Goal: Task Accomplishment & Management: Use online tool/utility

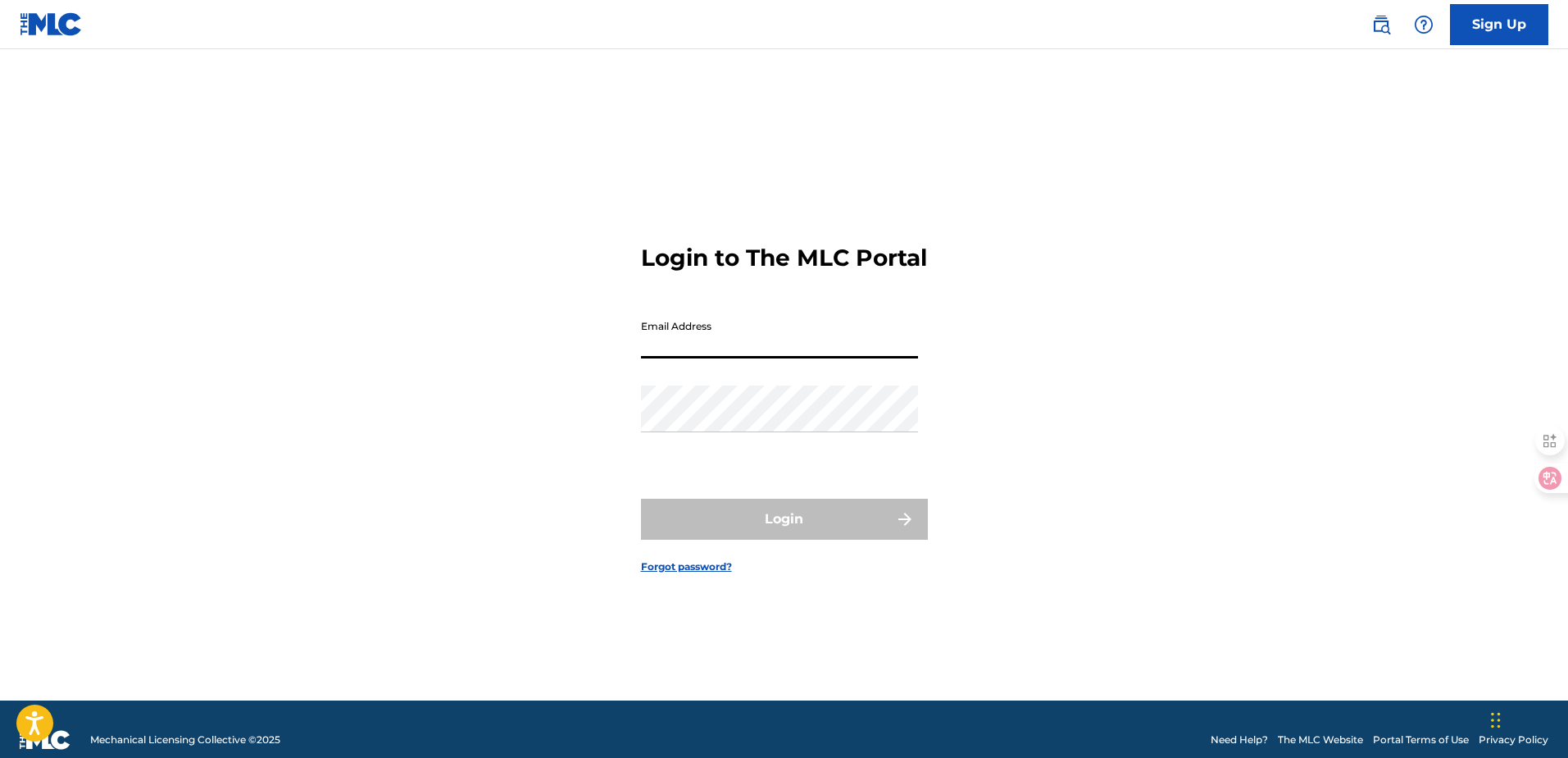
click at [700, 356] on input "Email Address" at bounding box center [779, 334] width 277 height 47
type input "[EMAIL_ADDRESS][DOMAIN_NAME]"
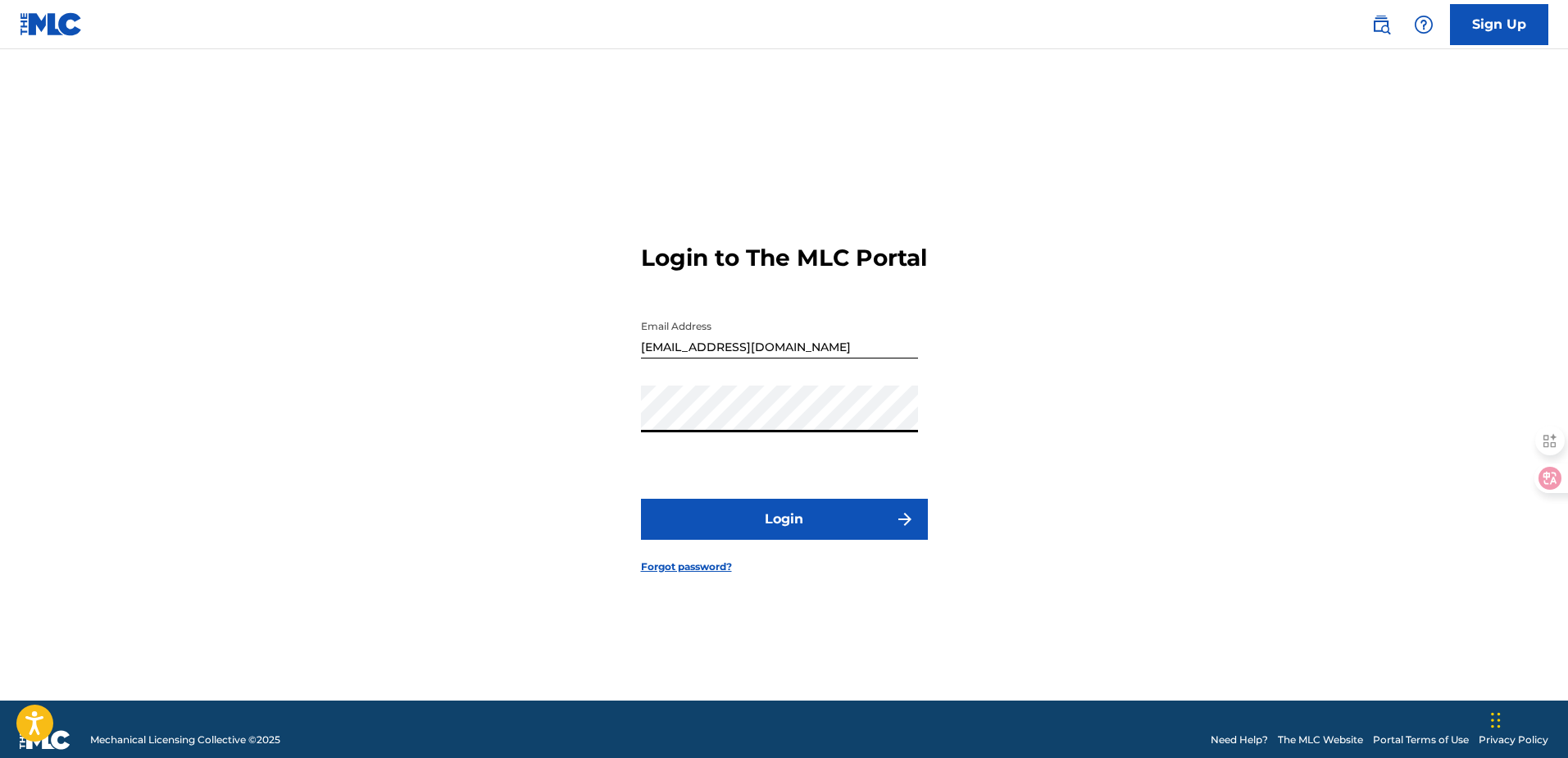
click at [848, 540] on button "Login" at bounding box center [784, 518] width 286 height 41
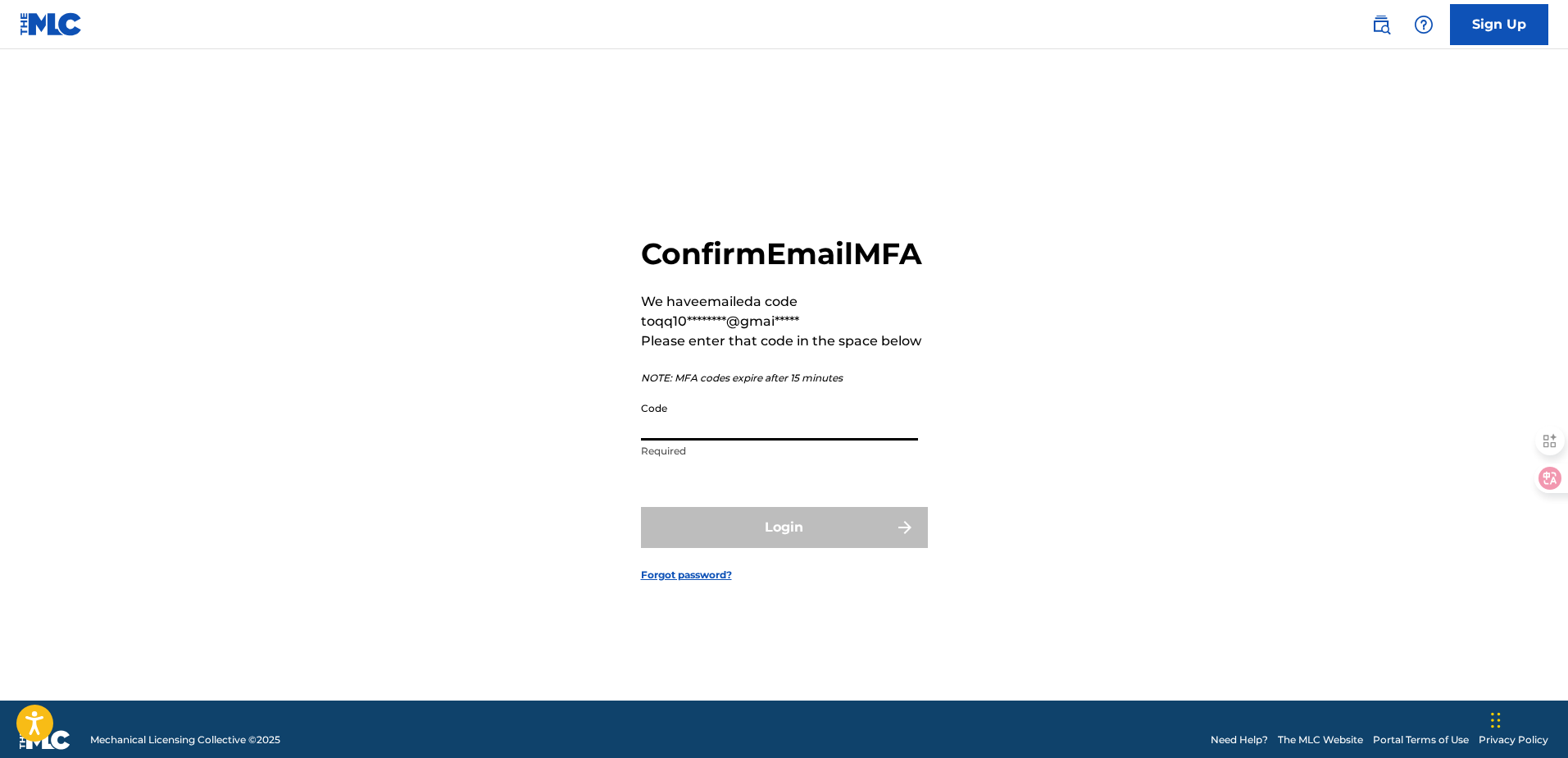
click at [706, 440] on input "Code" at bounding box center [779, 417] width 277 height 47
paste input "641295"
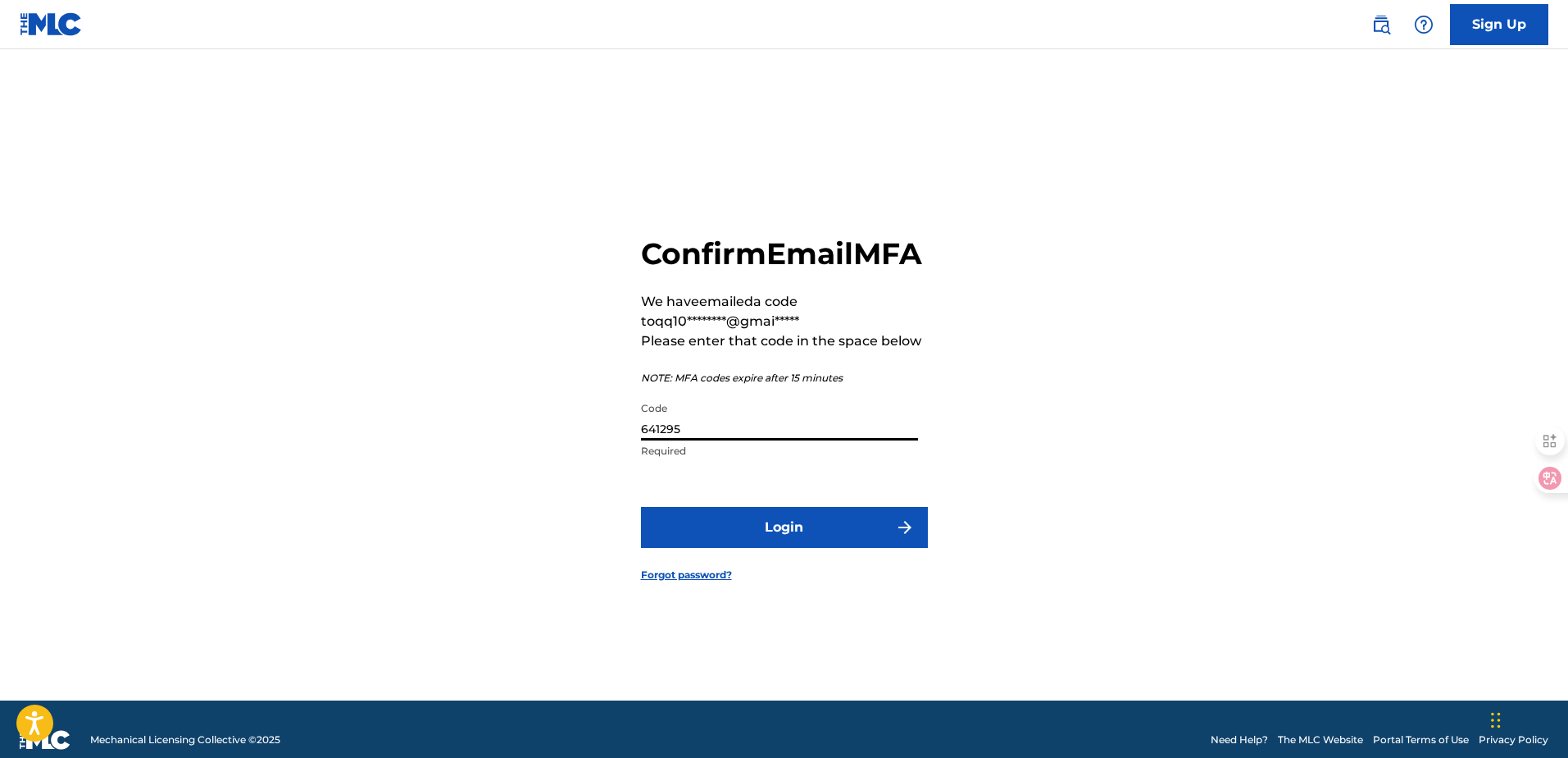
type input "641295"
click at [652, 548] on button "Login" at bounding box center [784, 527] width 286 height 41
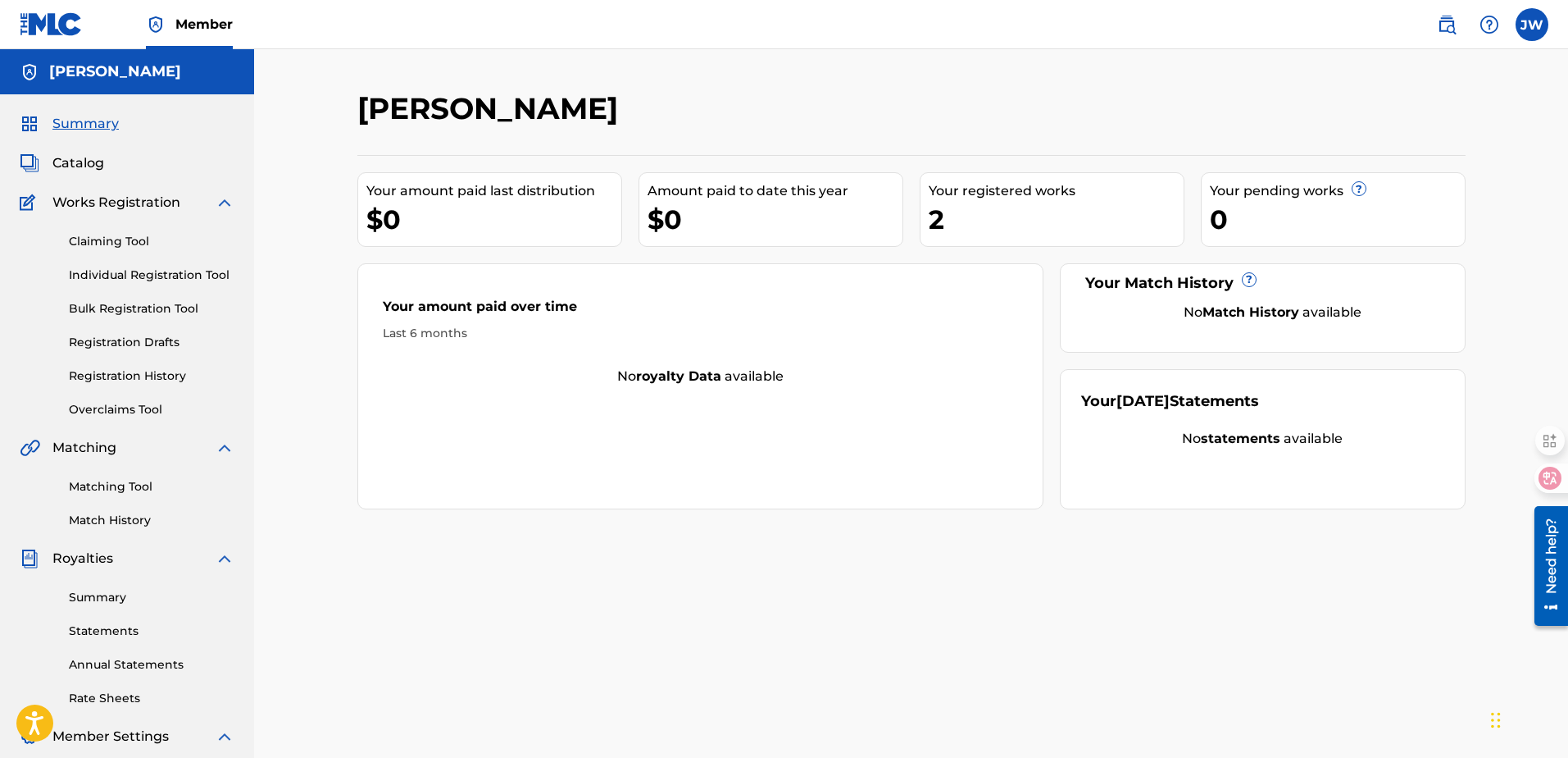
click at [127, 310] on link "Bulk Registration Tool" at bounding box center [151, 309] width 166 height 17
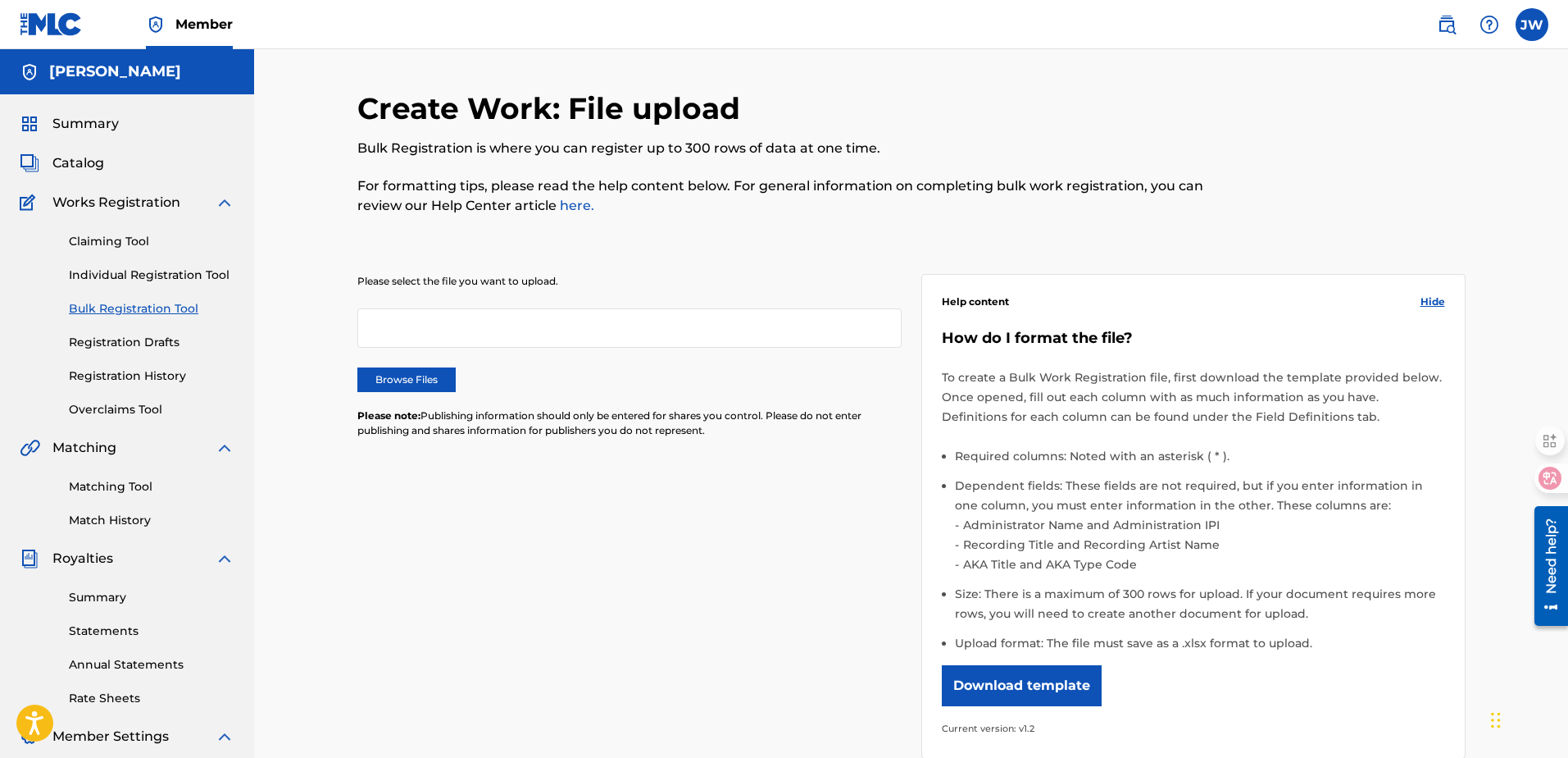
click at [136, 338] on link "Registration Drafts" at bounding box center [151, 342] width 166 height 17
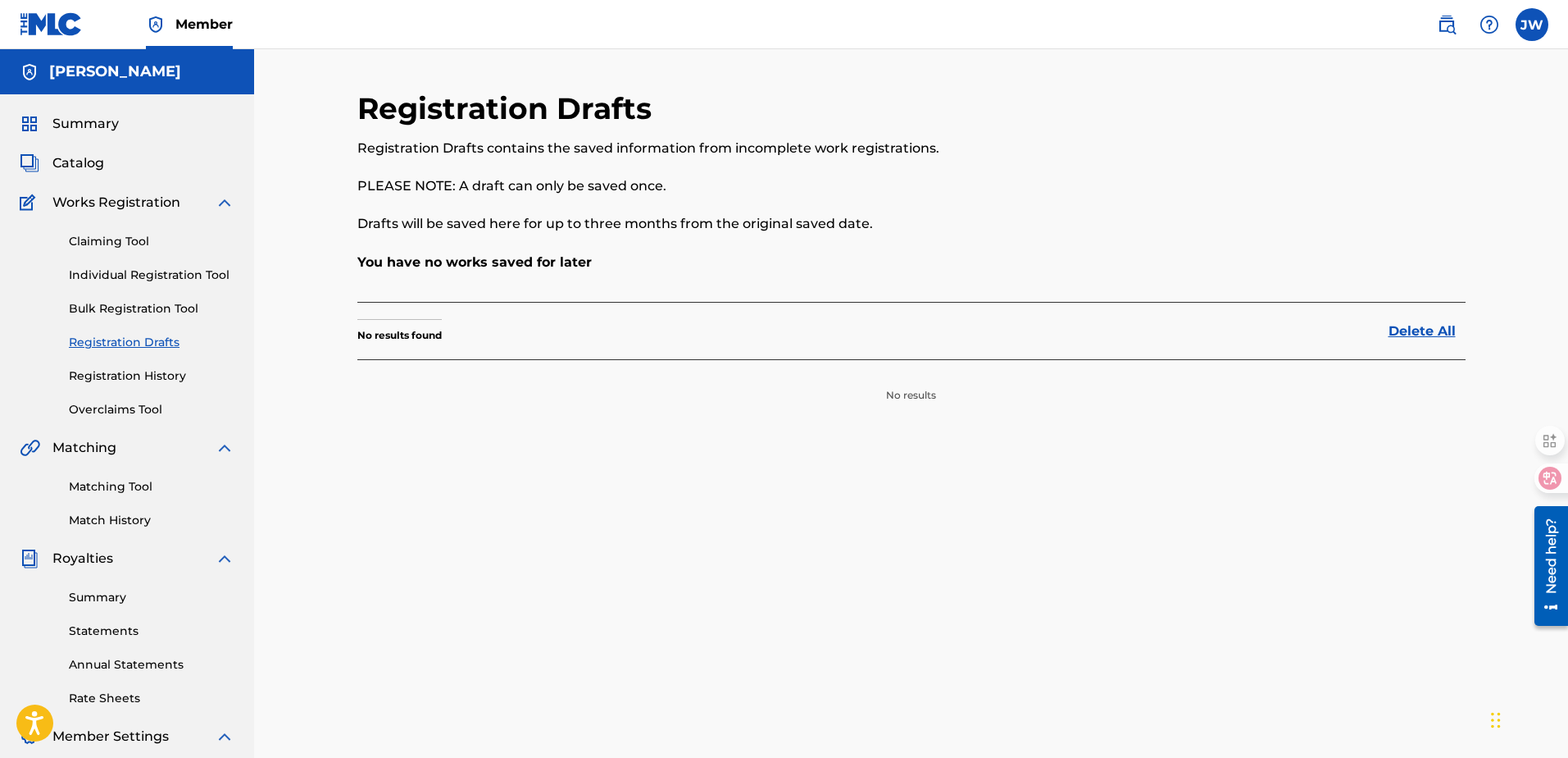
click at [131, 378] on link "Registration History" at bounding box center [151, 376] width 166 height 17
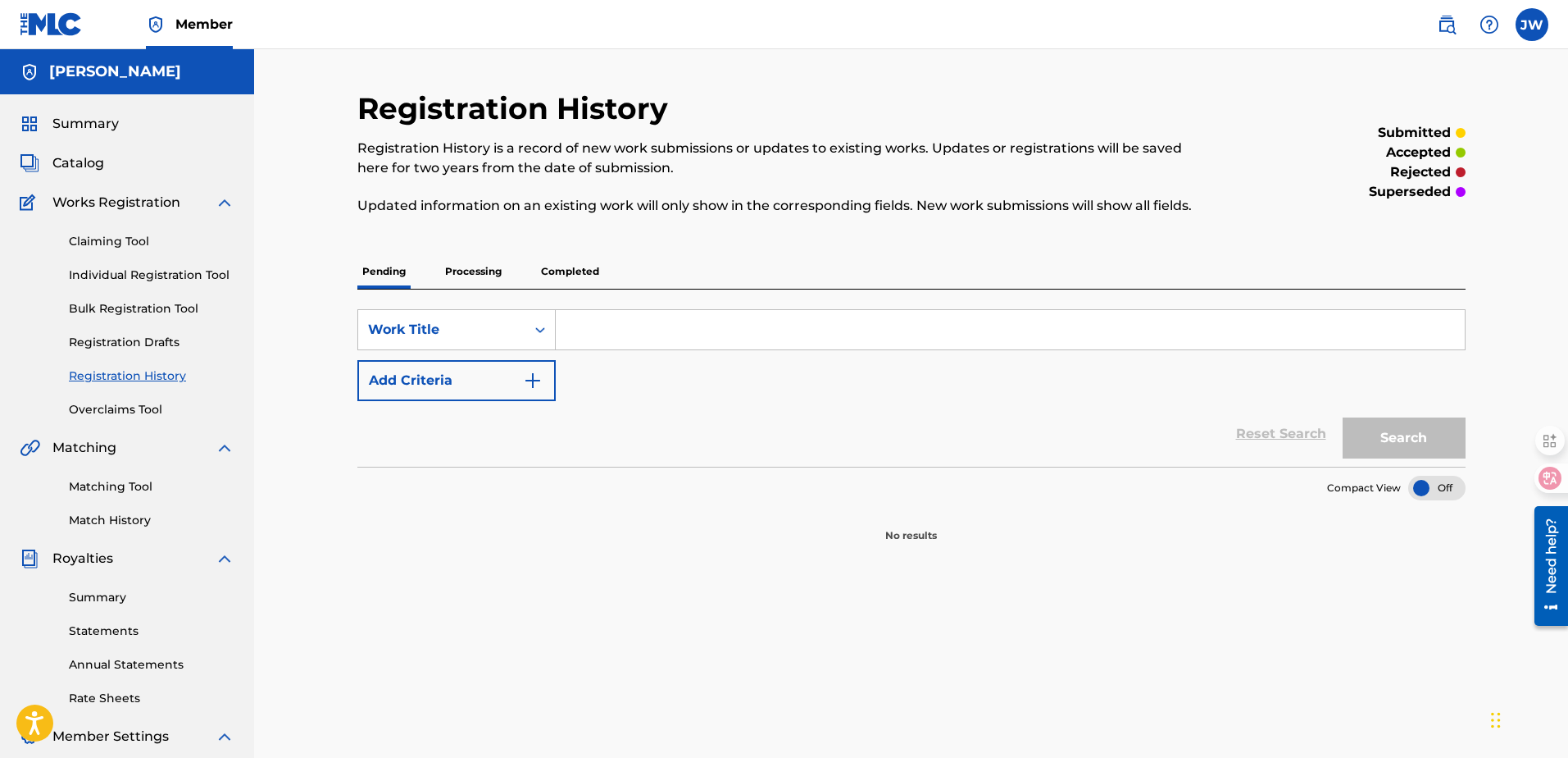
click at [593, 261] on p "Completed" at bounding box center [570, 271] width 68 height 34
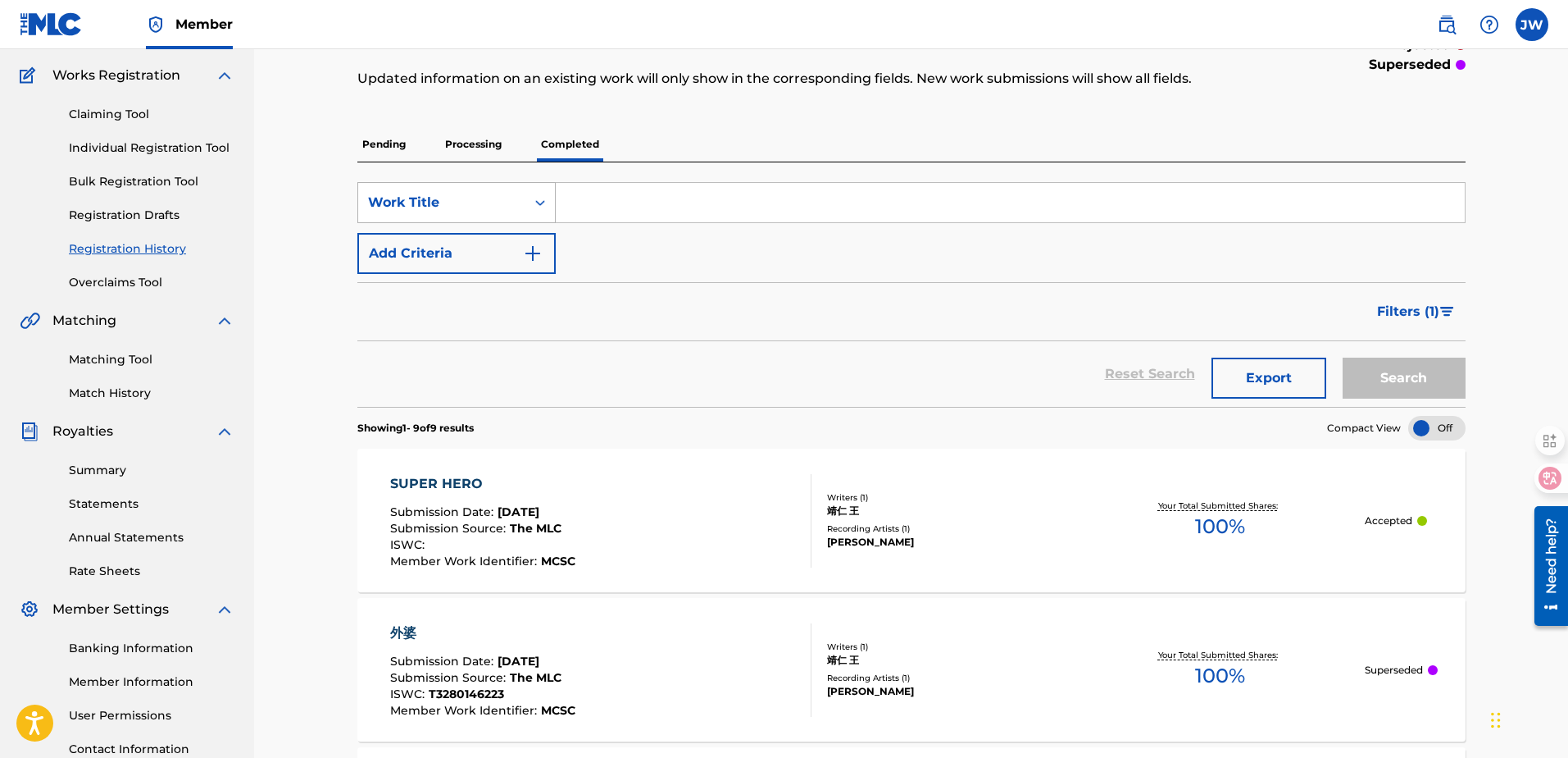
scroll to position [82, 0]
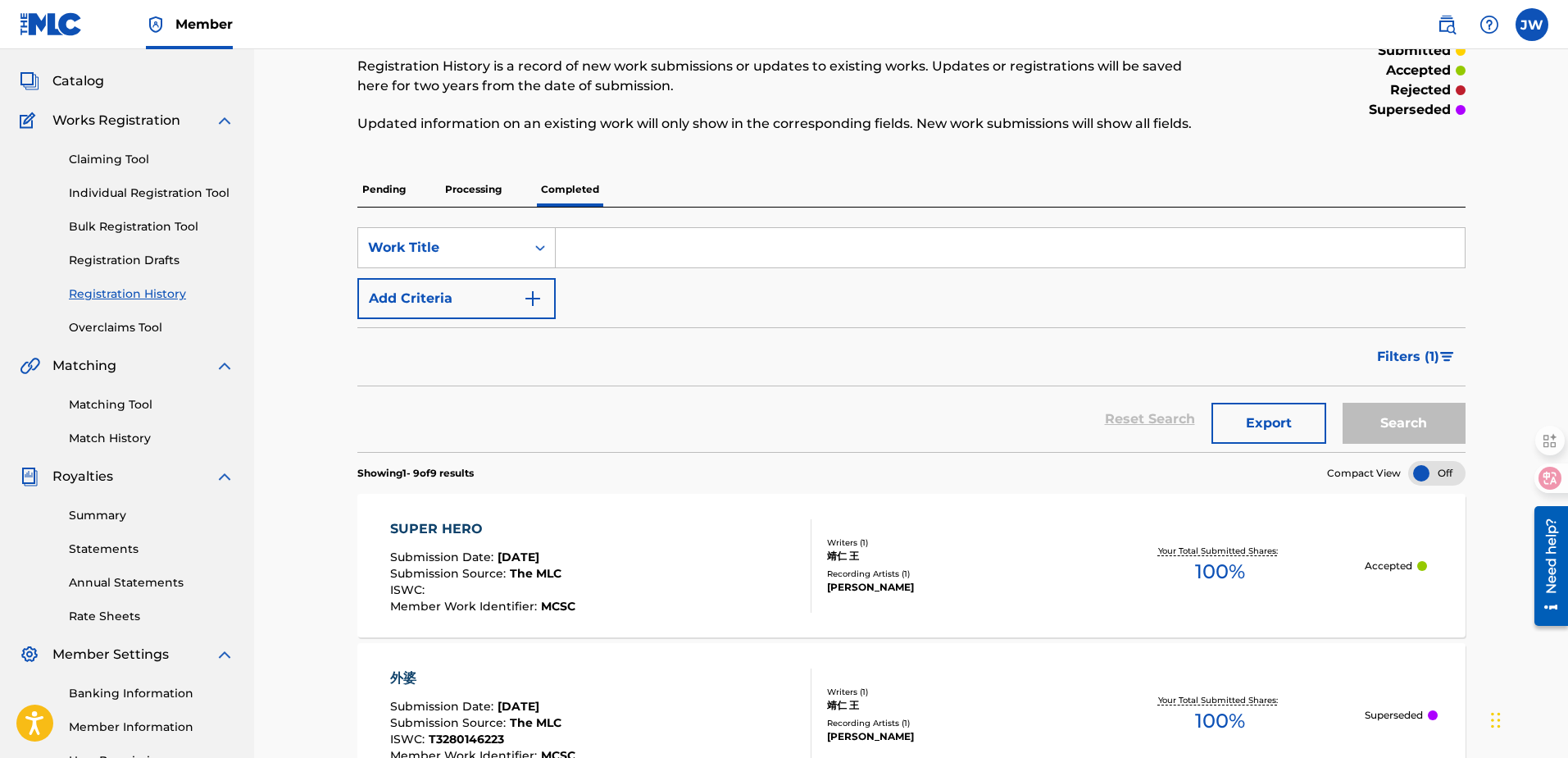
click at [447, 185] on p "Processing" at bounding box center [472, 190] width 66 height 34
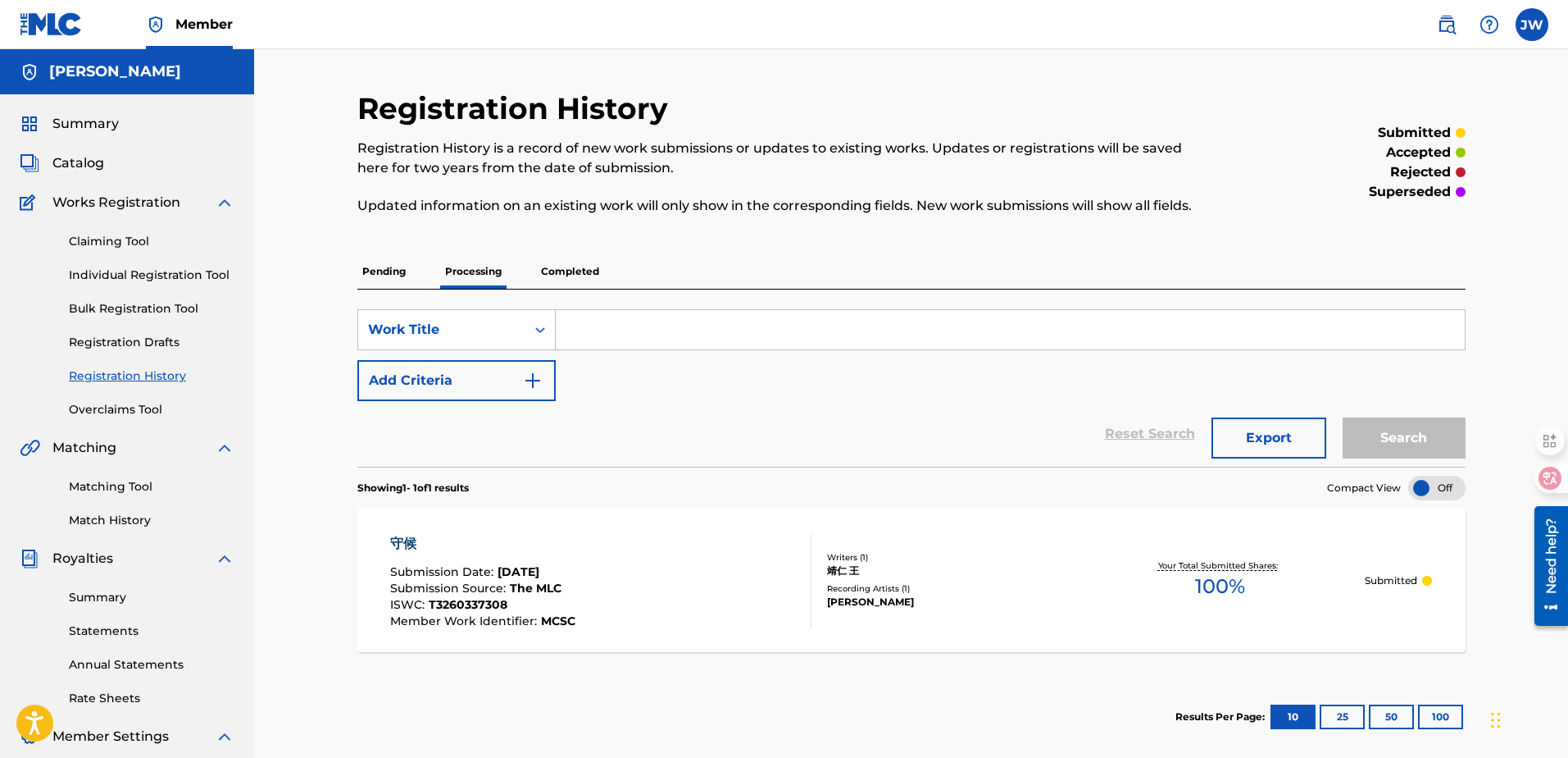
click at [160, 413] on link "Overclaims Tool" at bounding box center [151, 409] width 166 height 17
